Goal: Task Accomplishment & Management: Manage account settings

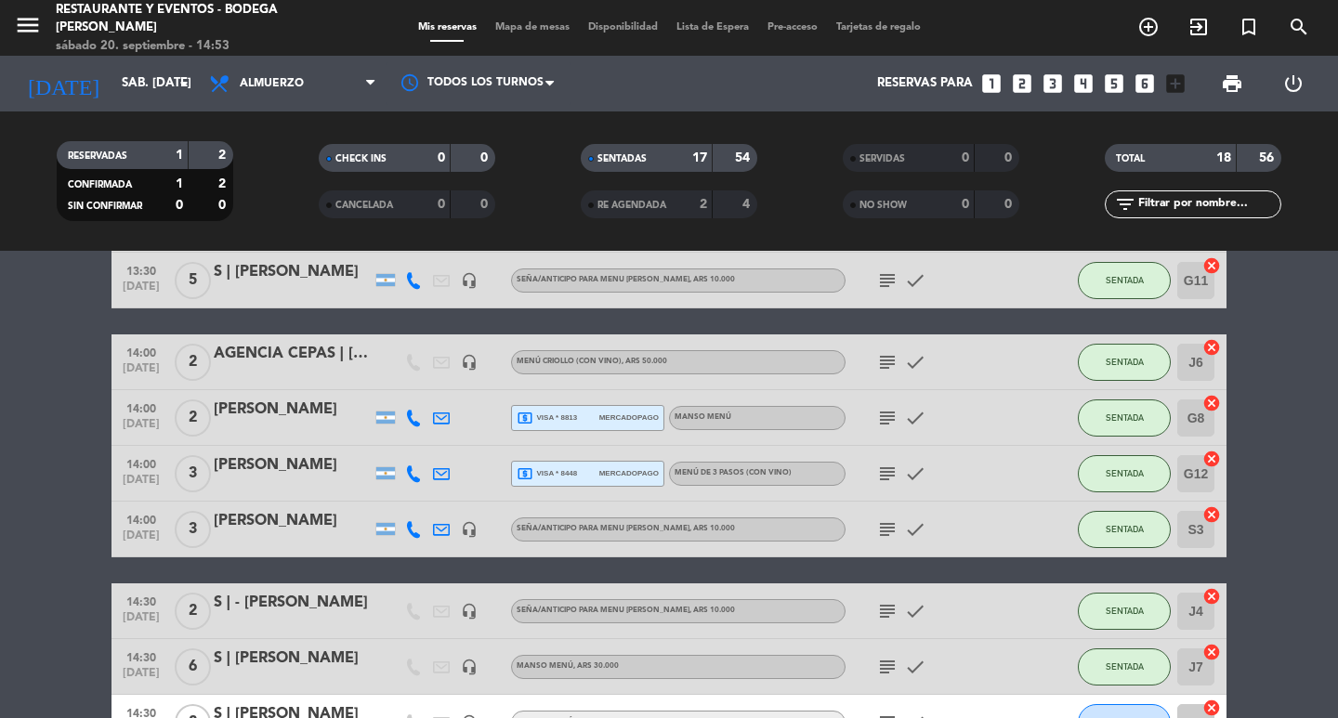
scroll to position [726, 0]
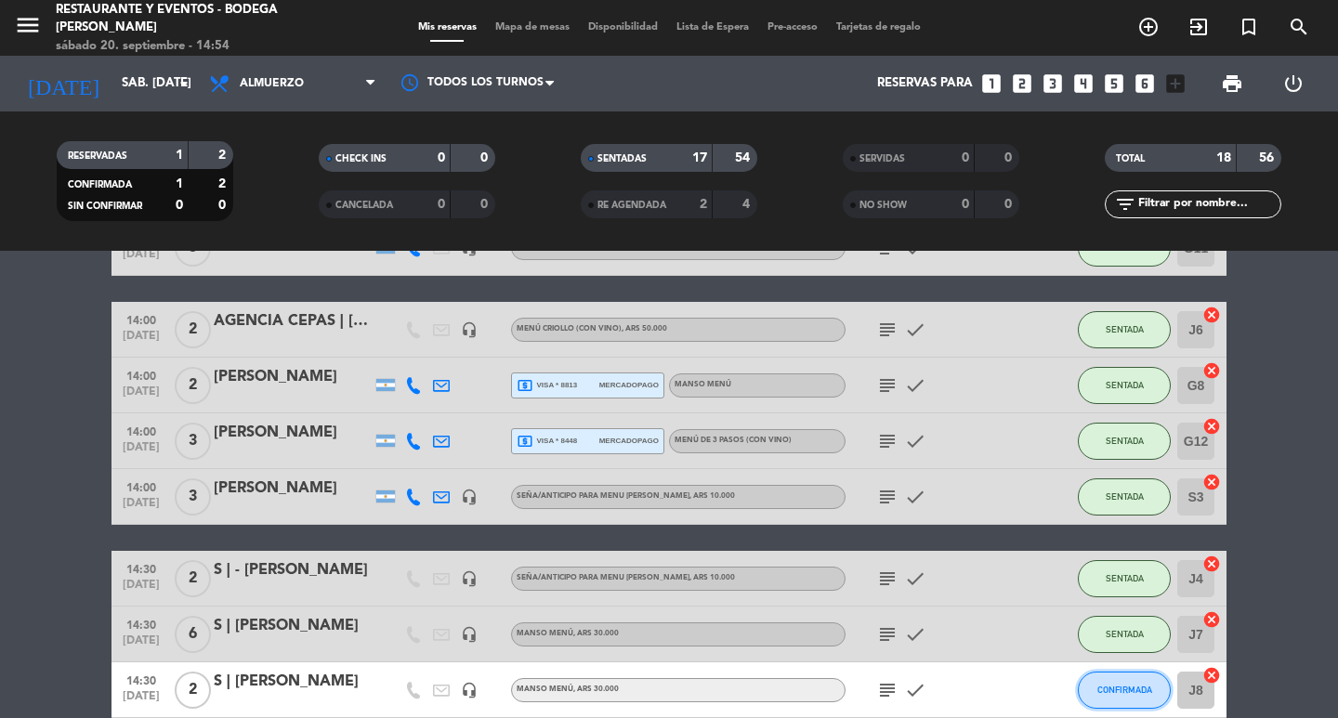
click at [1130, 697] on button "CONFIRMADA" at bounding box center [1124, 690] width 93 height 37
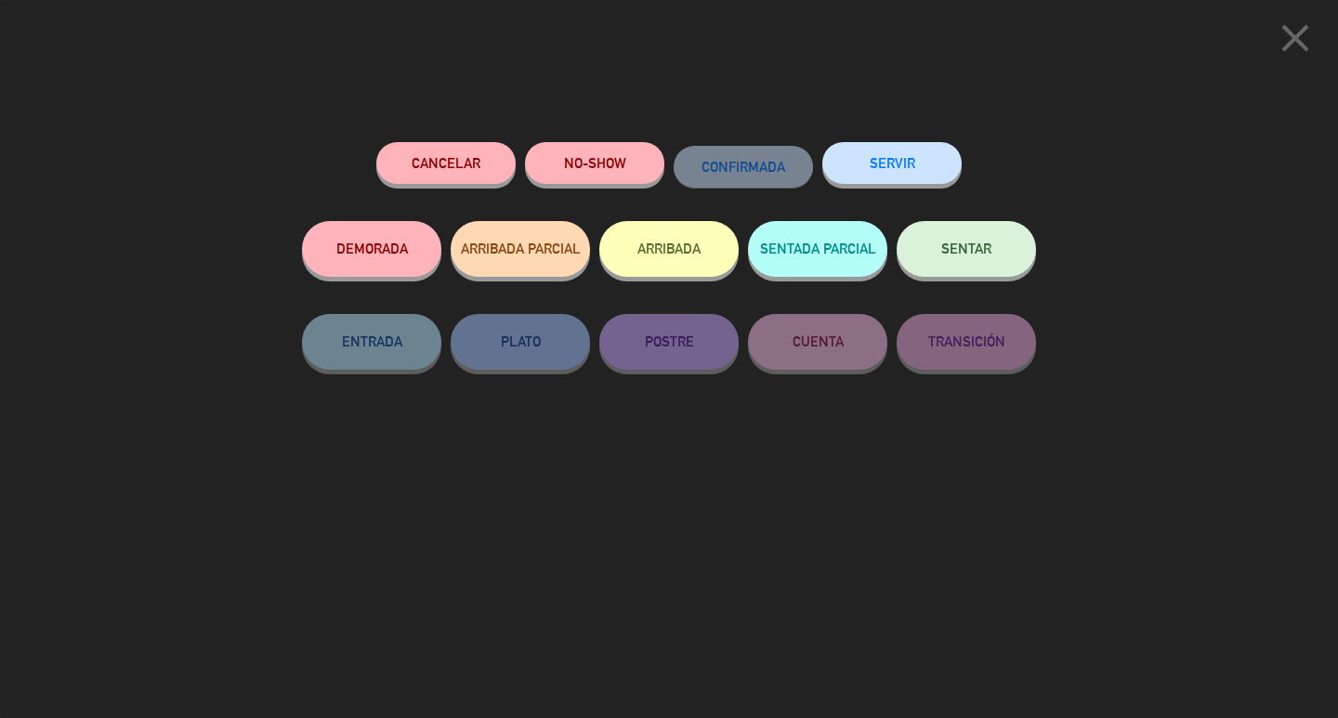
click at [954, 244] on span "SENTAR" at bounding box center [966, 249] width 50 height 16
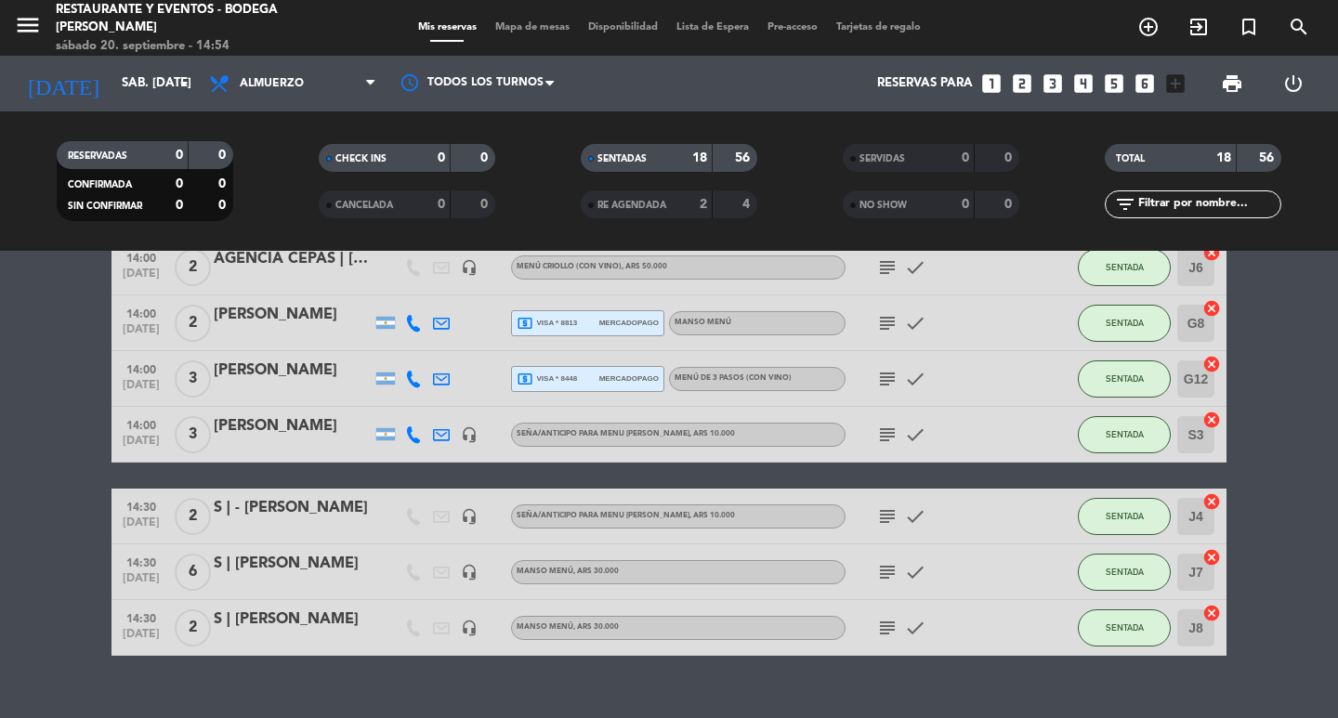
scroll to position [819, 0]
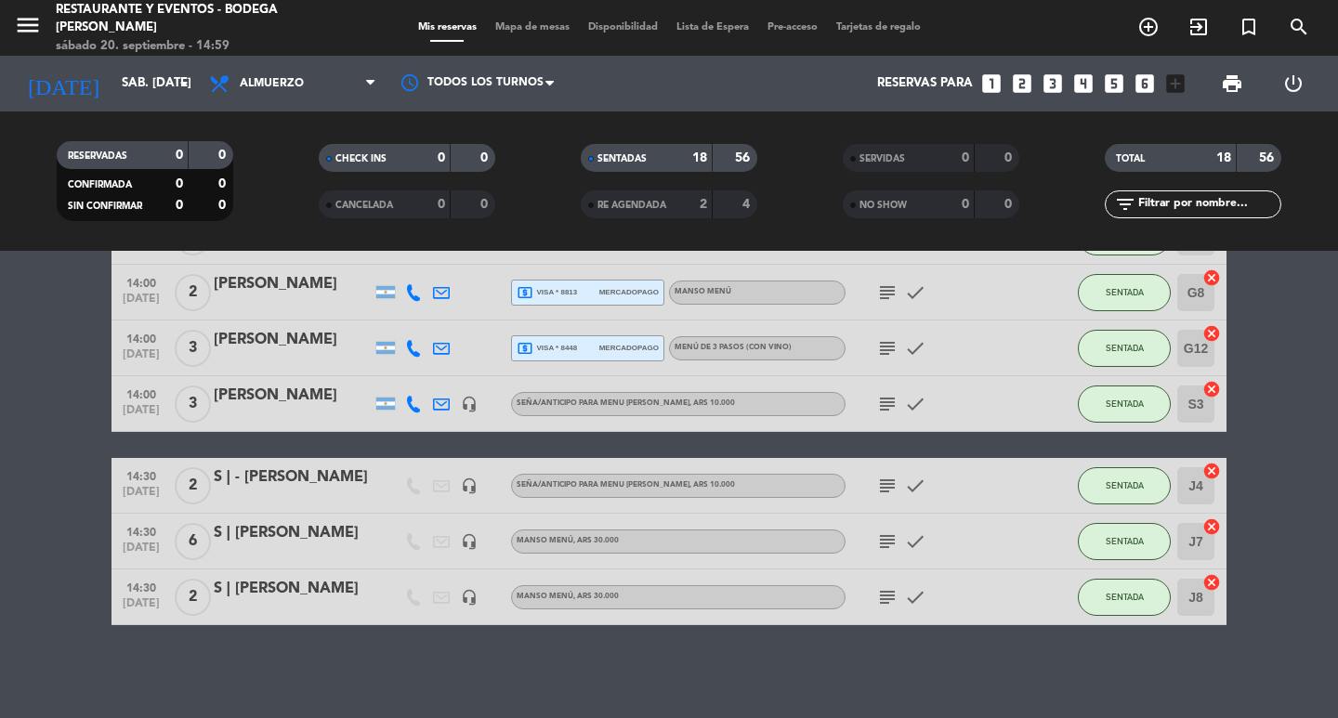
click at [884, 601] on icon "subject" at bounding box center [887, 597] width 22 height 22
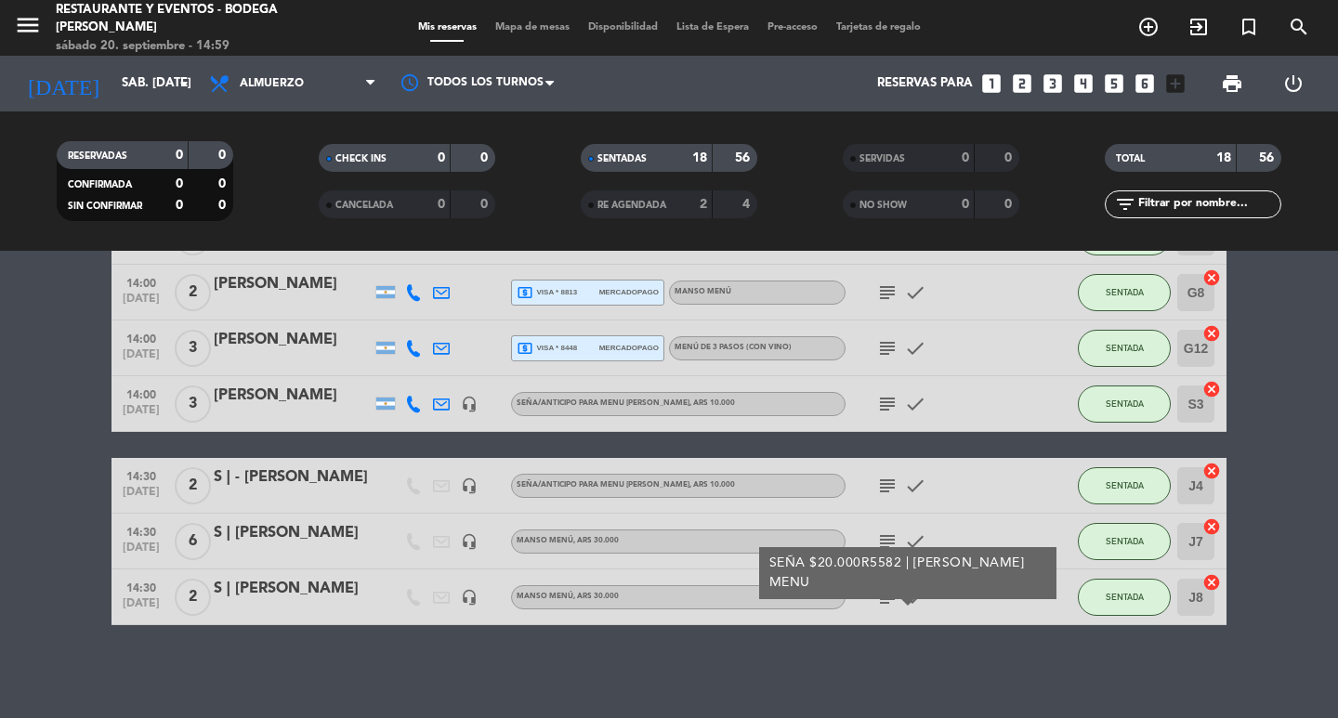
click at [884, 601] on icon "subject" at bounding box center [887, 597] width 22 height 22
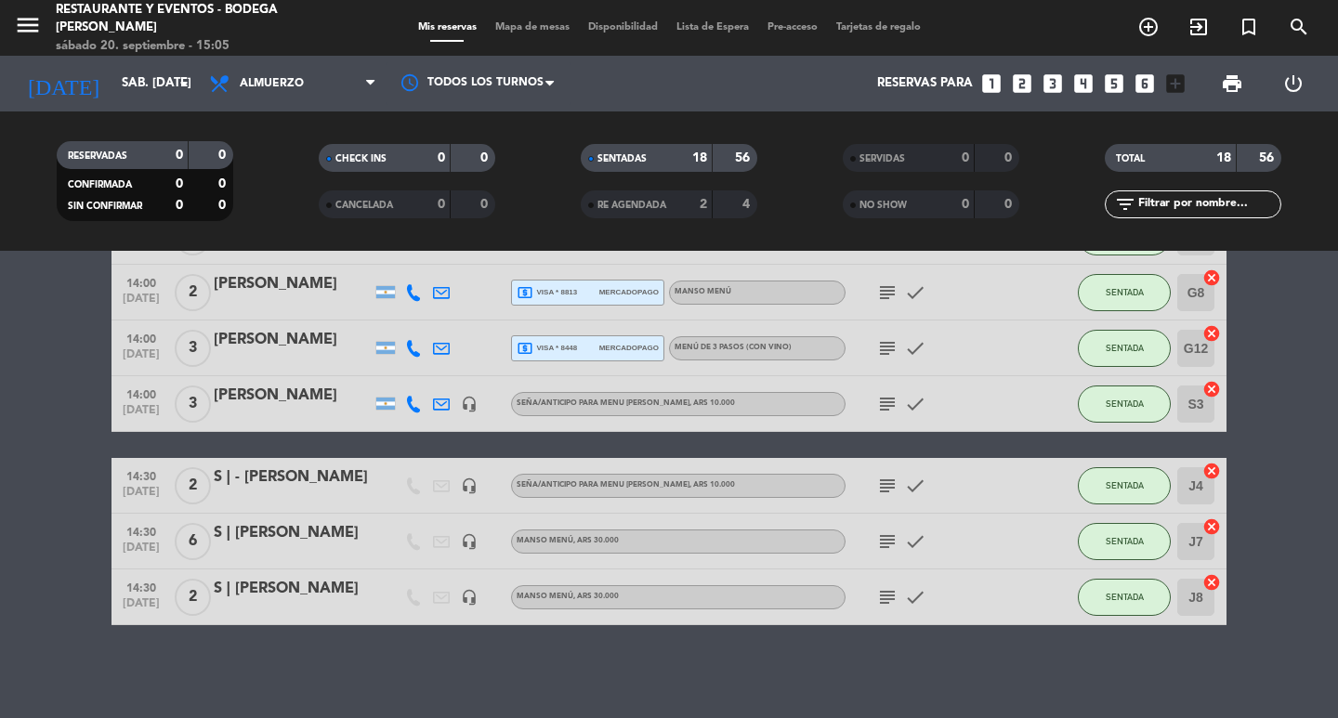
click at [889, 599] on icon "subject" at bounding box center [887, 597] width 22 height 22
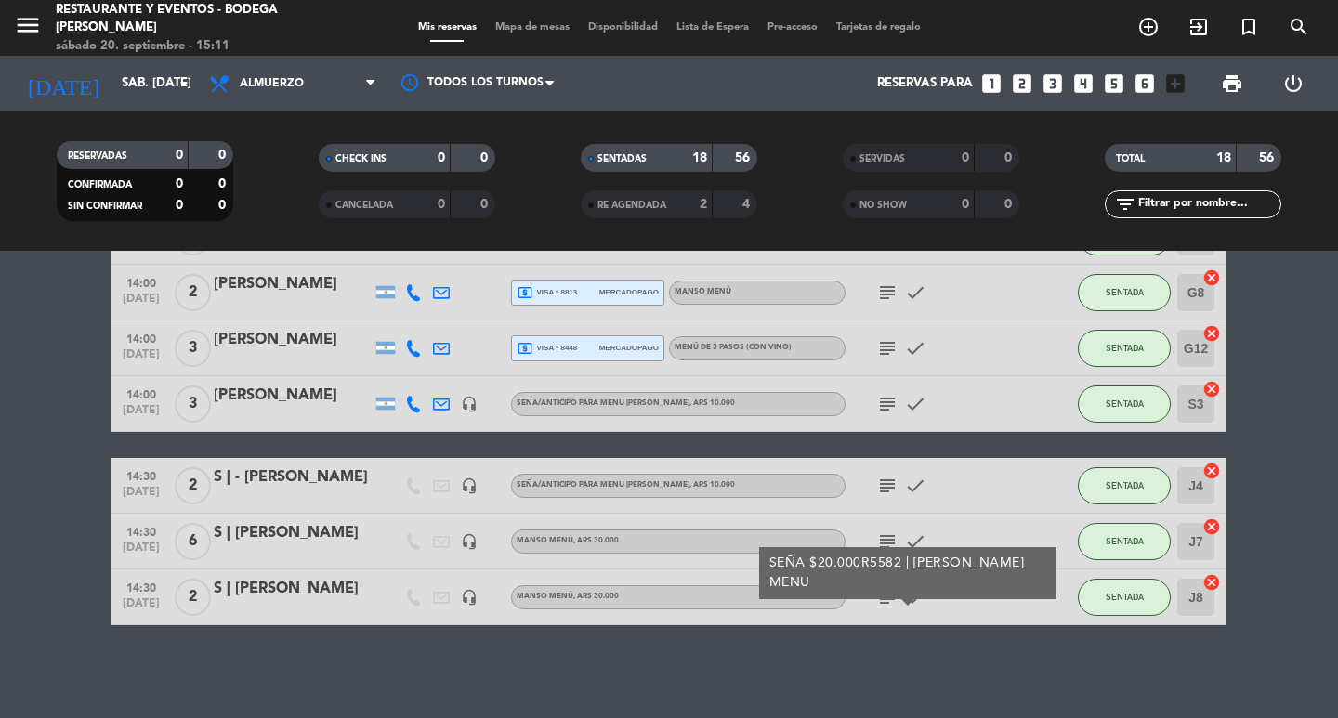
click at [276, 590] on div "S | [PERSON_NAME]" at bounding box center [293, 589] width 158 height 24
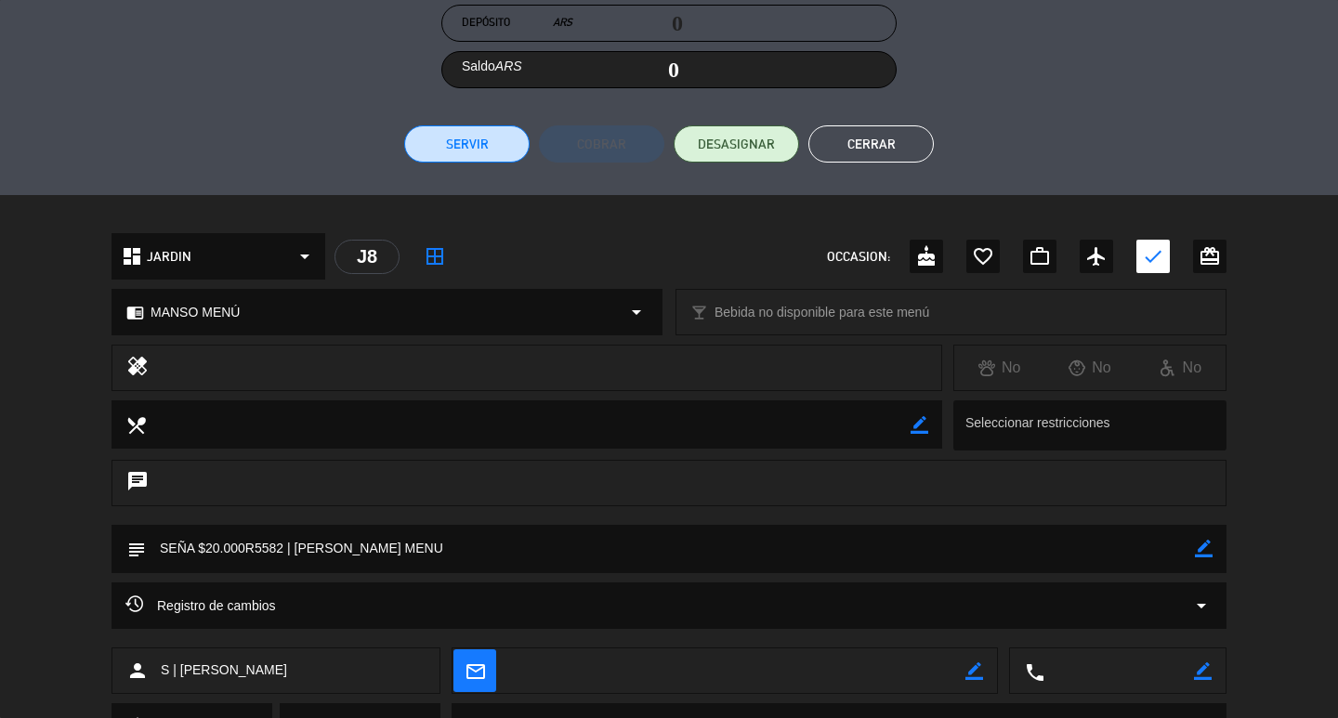
scroll to position [441, 0]
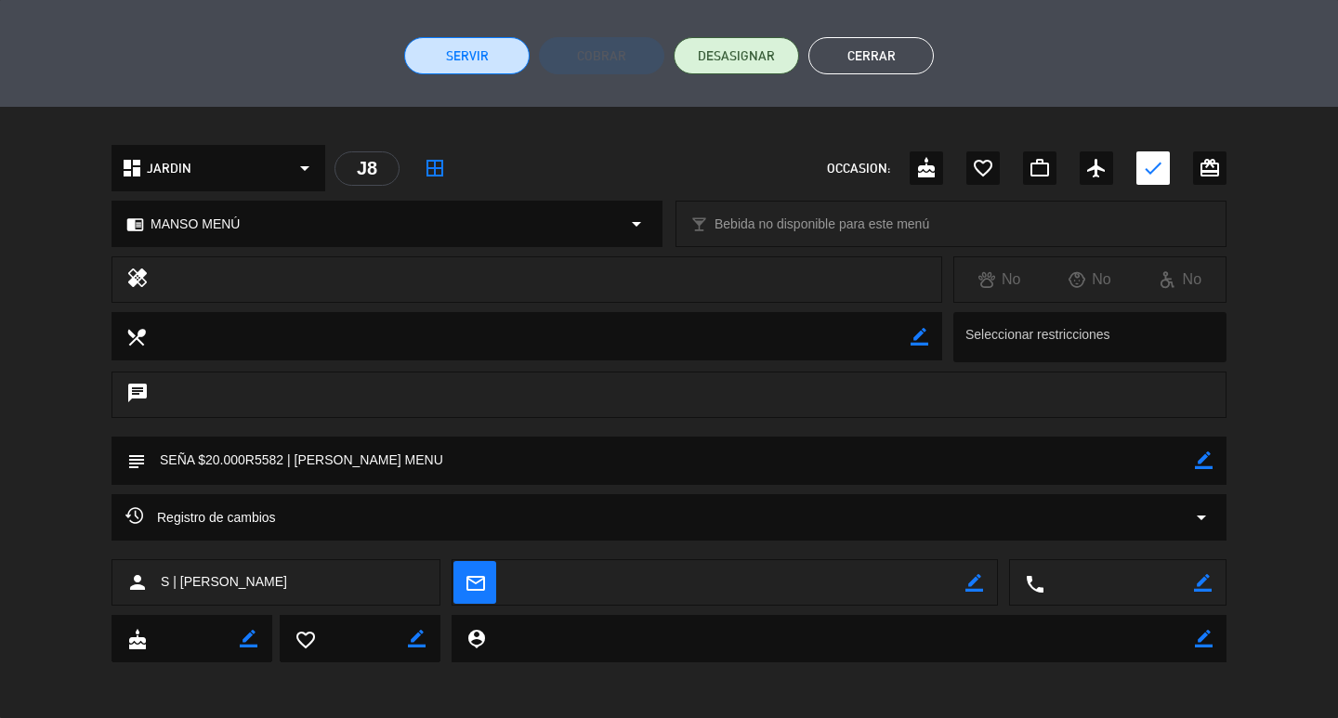
click at [1197, 457] on icon "border_color" at bounding box center [1204, 461] width 18 height 18
click at [1176, 458] on textarea at bounding box center [670, 460] width 1049 height 47
type textarea "SEÑA $20.000R5582 | [PERSON_NAME] MENU. FEDE MESA 17"
click at [1201, 462] on icon at bounding box center [1204, 461] width 18 height 18
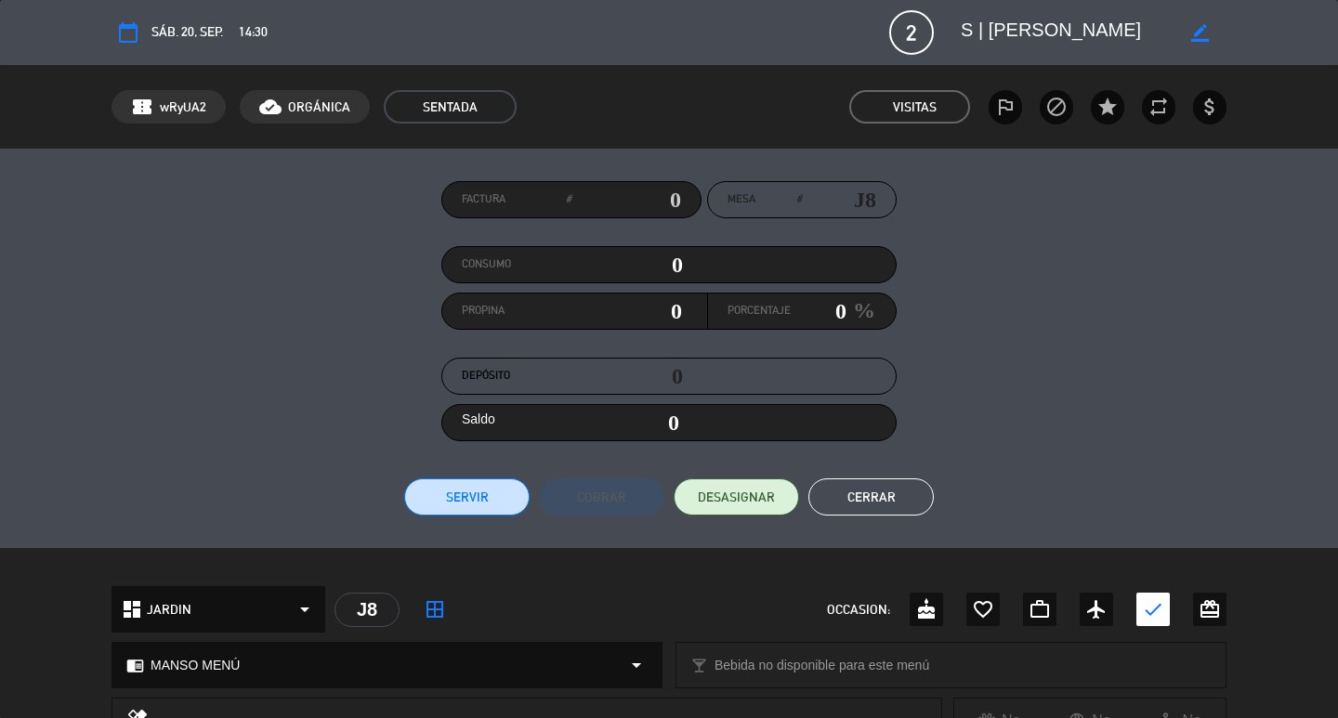
click at [884, 500] on button "Cerrar" at bounding box center [871, 497] width 125 height 37
